Goal: Find specific page/section: Find specific page/section

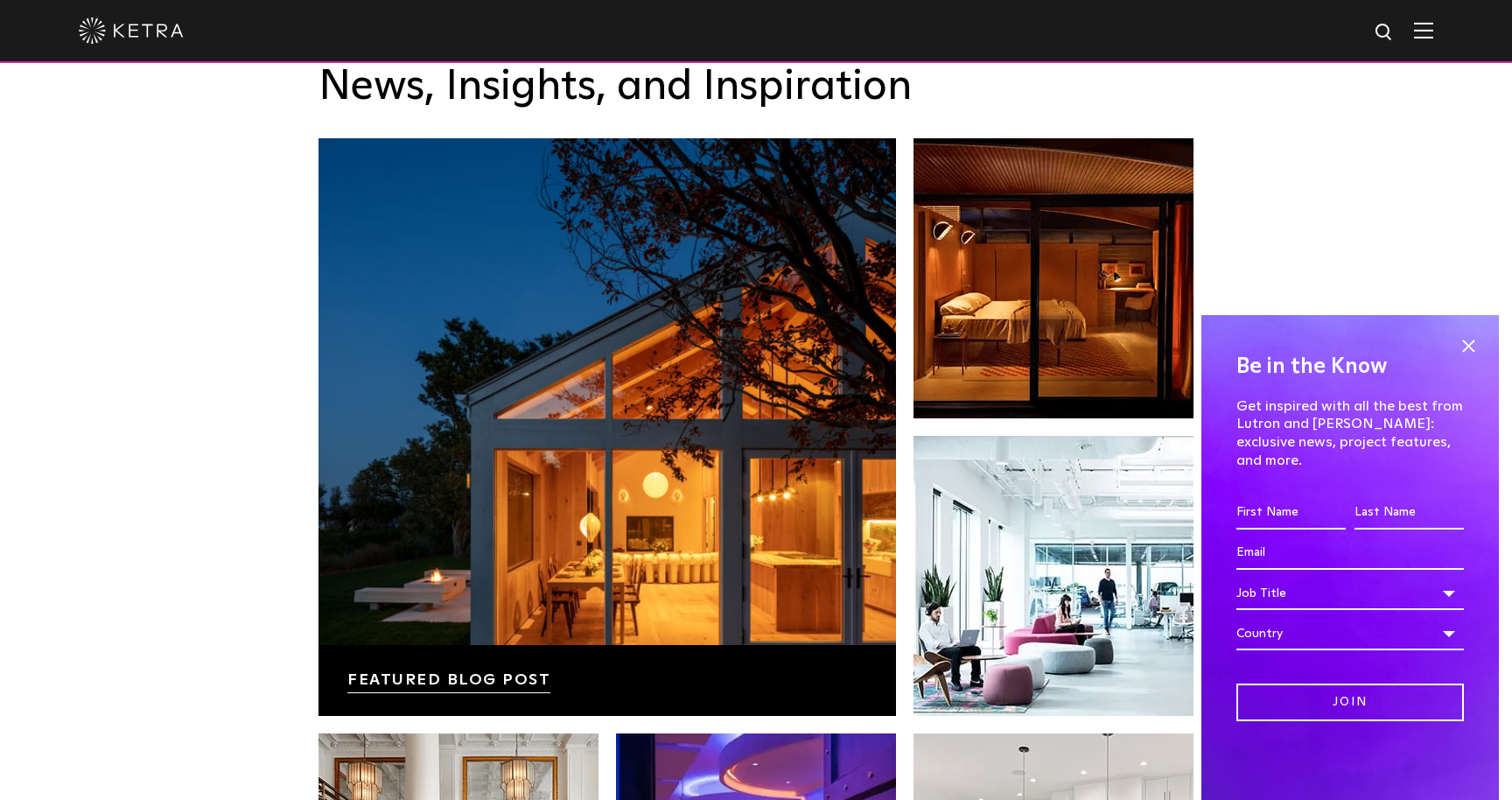
scroll to position [3675, 0]
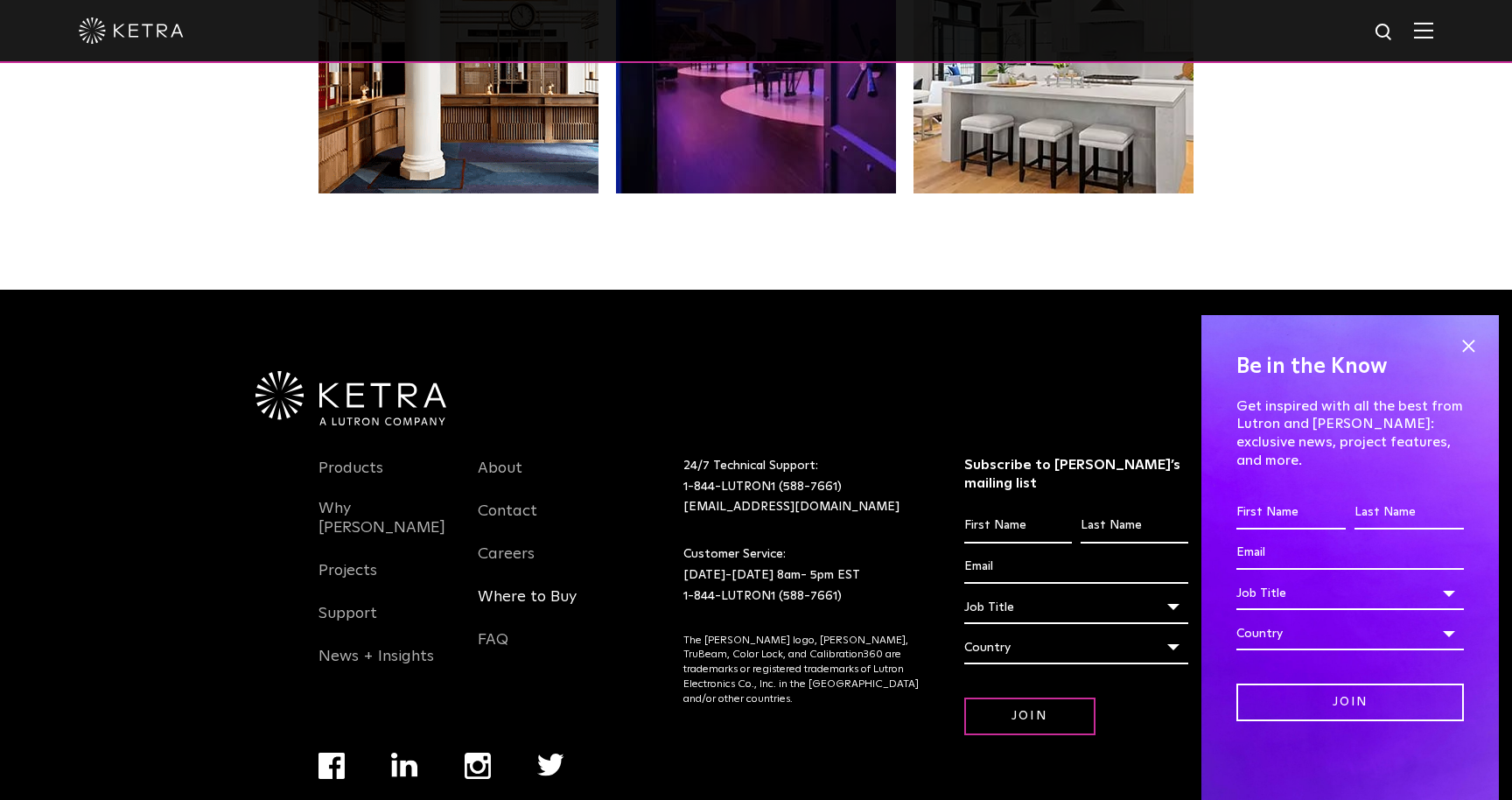
click at [509, 587] on link "Where to Buy" at bounding box center [527, 607] width 99 height 40
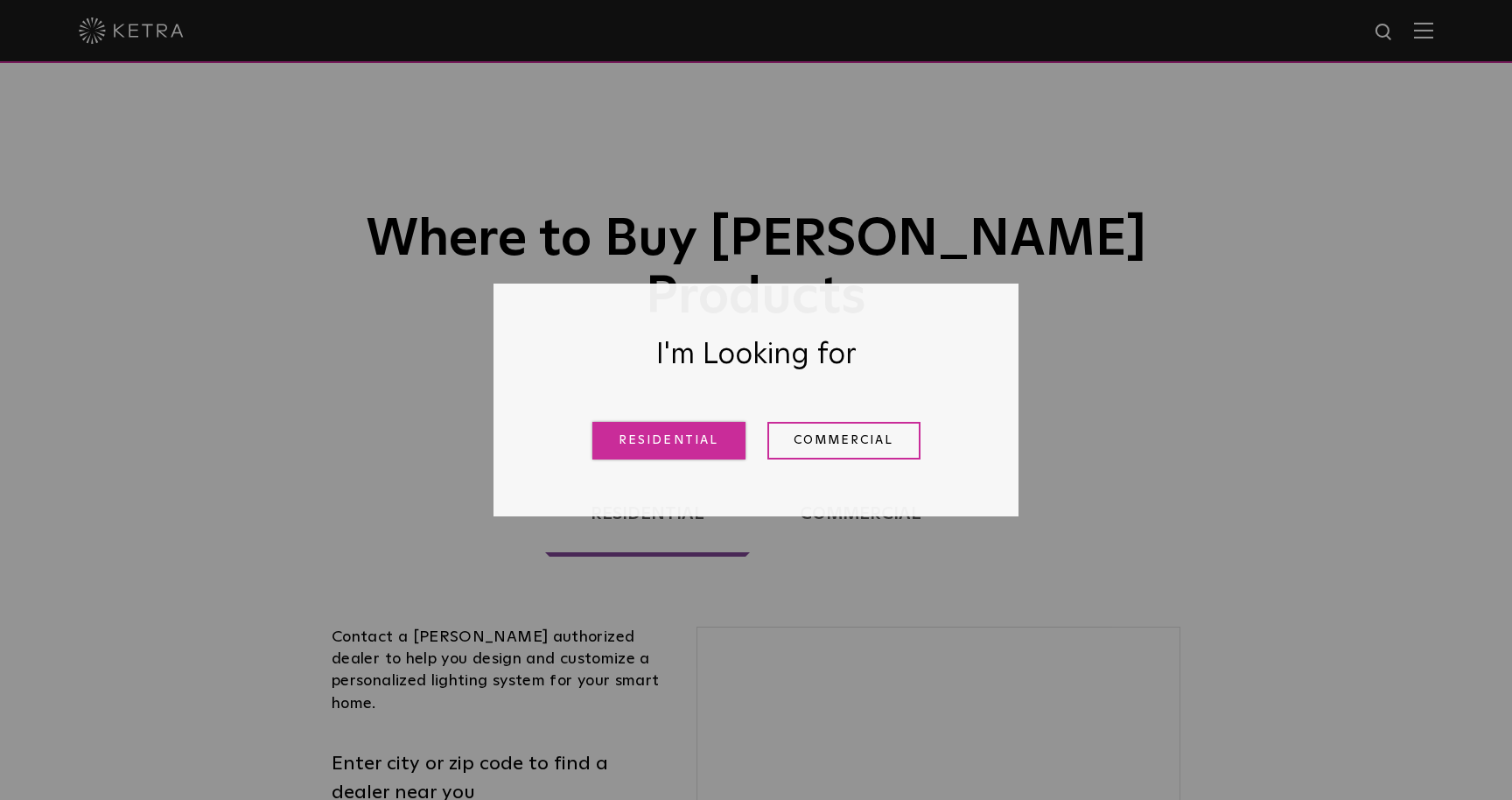
click at [645, 452] on link "Residential" at bounding box center [669, 440] width 153 height 37
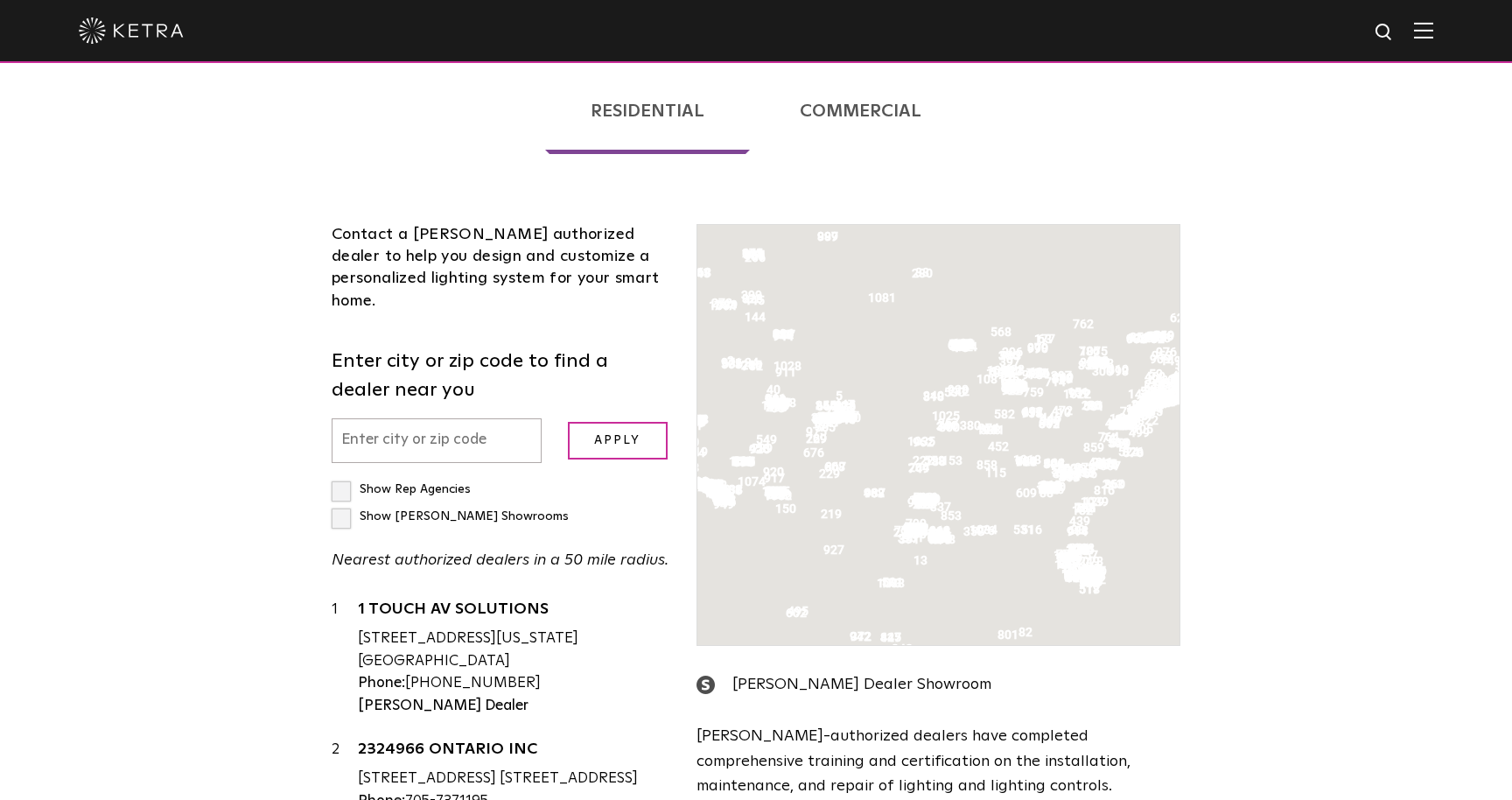
scroll to position [514, 0]
